Goal: Information Seeking & Learning: Learn about a topic

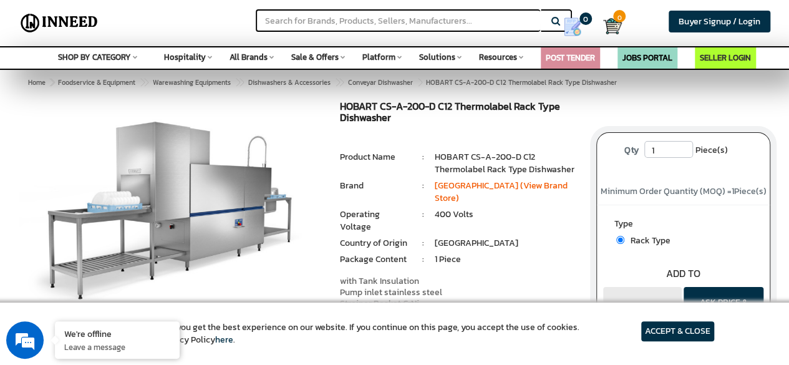
click at [423, 135] on div "HOBART CS-A-200-D C12 Thermolabel Rack Type Dishwasher MRP: ₹ 0.00 Unit Selling…" at bounding box center [459, 273] width 257 height 345
click at [459, 125] on h1 "HOBART CS-A-200-D C12 Thermolabel Rack Type Dishwasher" at bounding box center [459, 113] width 238 height 25
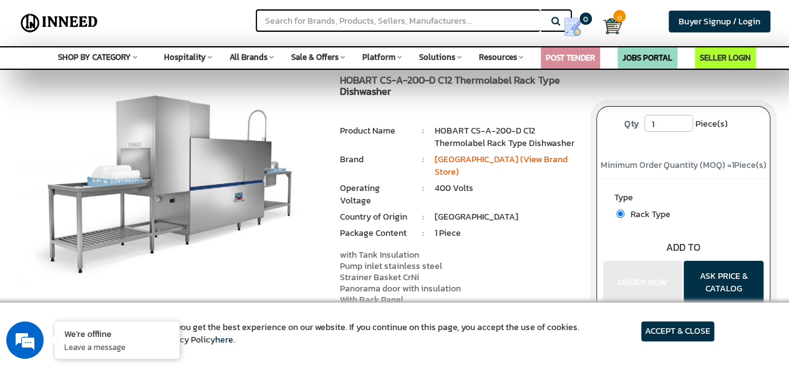
scroll to position [25, 0]
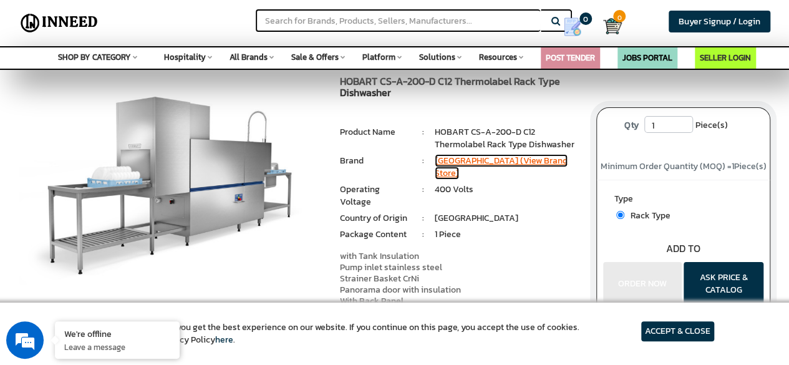
click at [490, 164] on link "Hobart (View Brand Store)" at bounding box center [501, 167] width 133 height 26
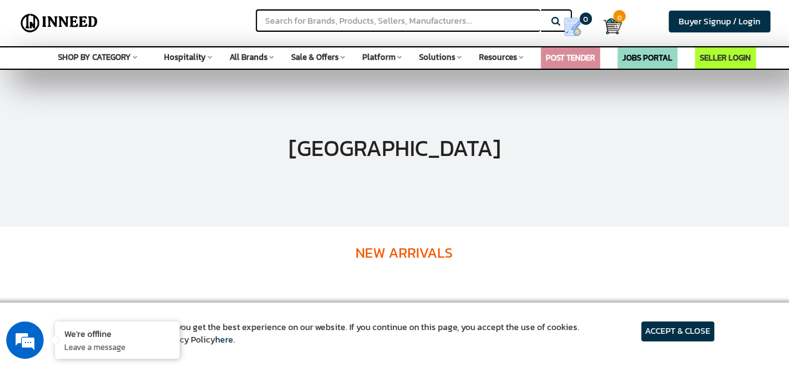
click at [696, 335] on article "ACCEPT & CLOSE" at bounding box center [677, 331] width 73 height 20
